Goal: Task Accomplishment & Management: Use online tool/utility

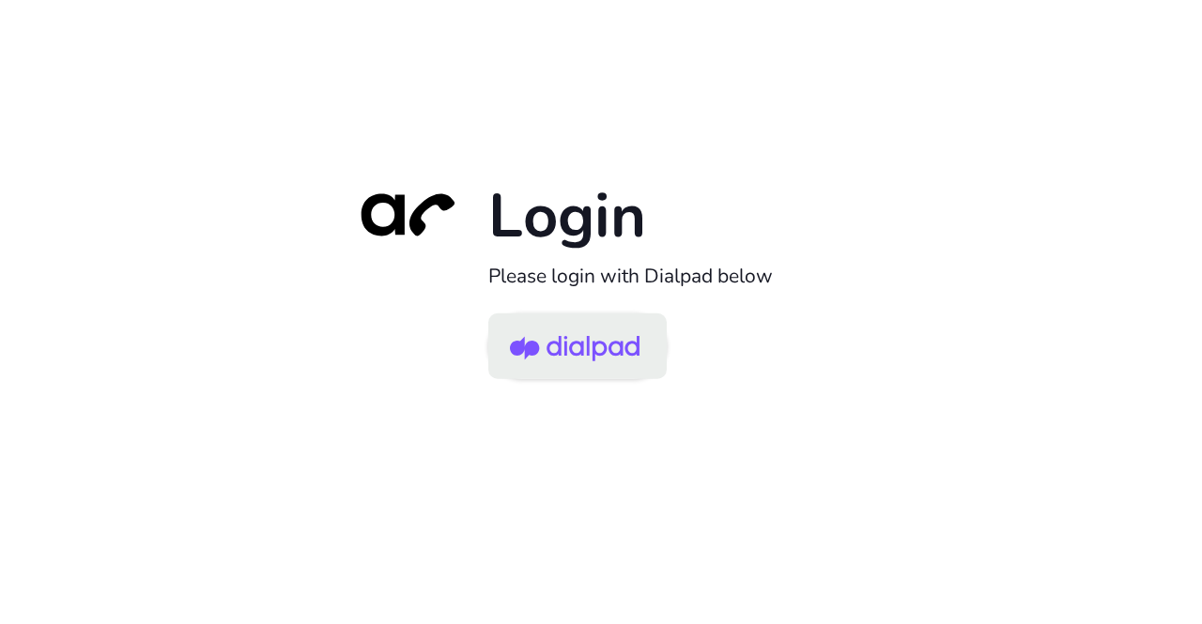
click at [590, 368] on img at bounding box center [575, 347] width 130 height 61
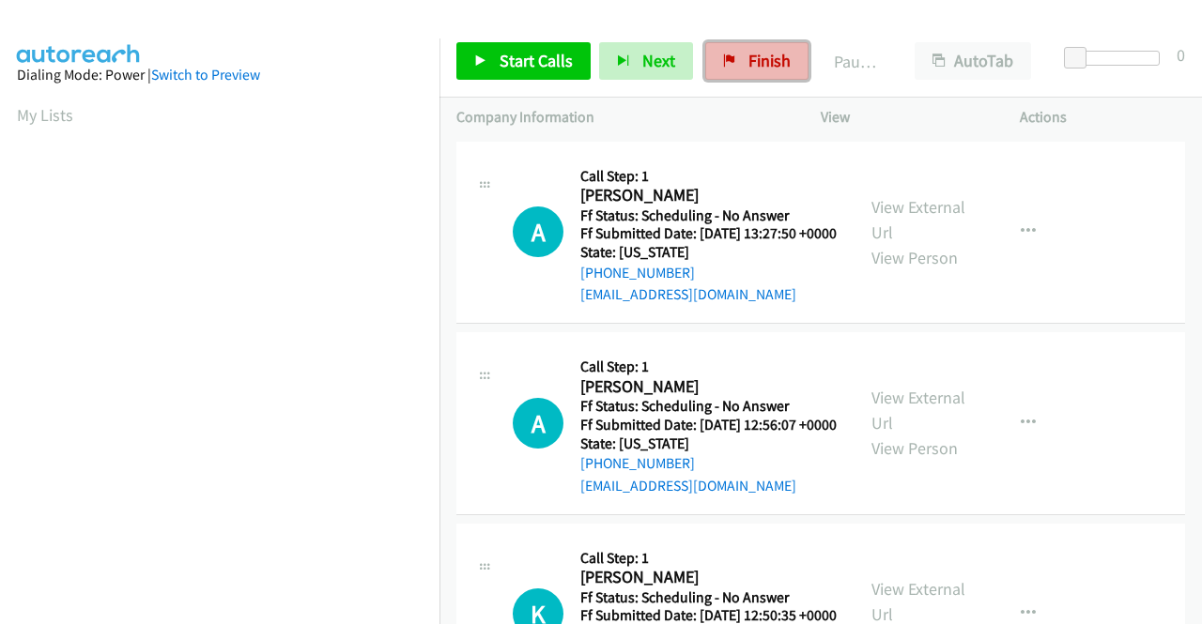
click at [771, 63] on span "Finish" at bounding box center [769, 61] width 42 height 22
